Goal: Check status: Check status

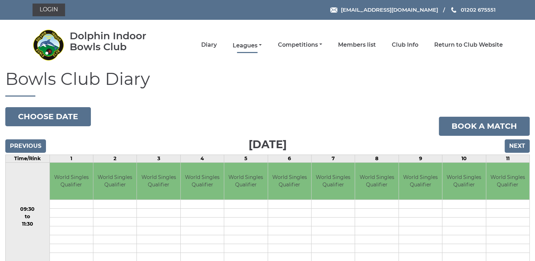
click at [245, 44] on link "Leagues" at bounding box center [247, 46] width 29 height 8
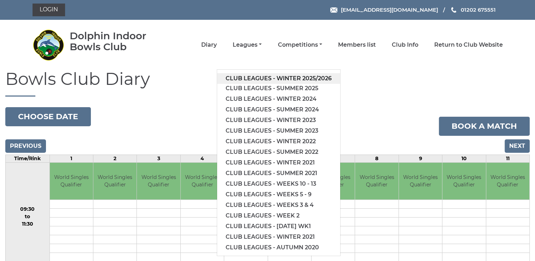
click at [259, 76] on link "Club leagues - Winter 2025/2026" at bounding box center [278, 78] width 123 height 11
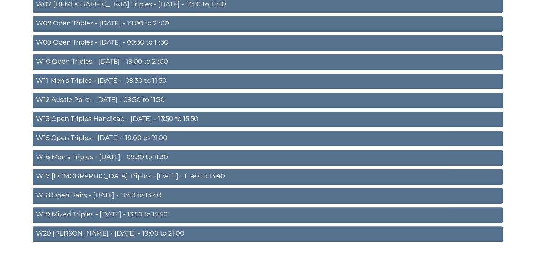
scroll to position [228, 0]
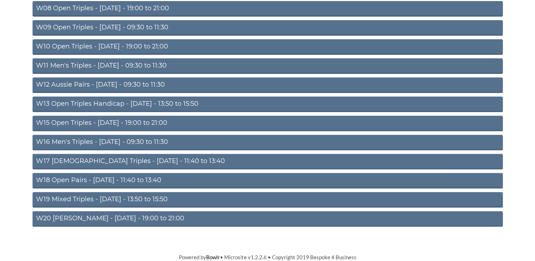
click at [62, 200] on link "W19 Mixed Triples - Friday - 13:50 to 15:50" at bounding box center [268, 200] width 470 height 16
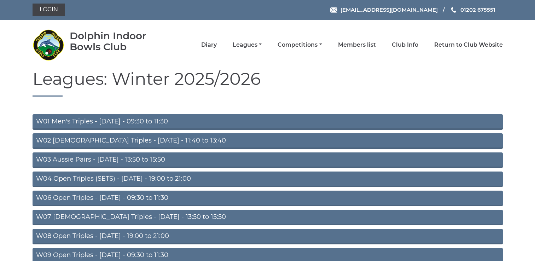
scroll to position [228, 0]
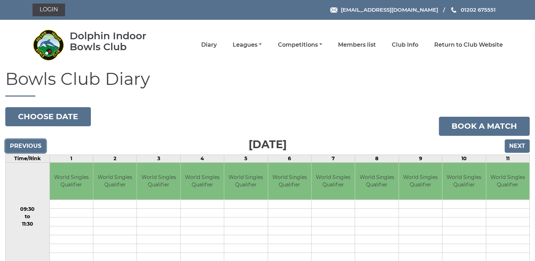
click at [27, 145] on input "Previous" at bounding box center [25, 145] width 41 height 13
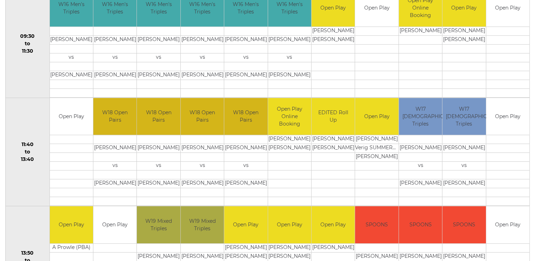
scroll to position [266, 0]
